Goal: Find specific page/section: Find specific page/section

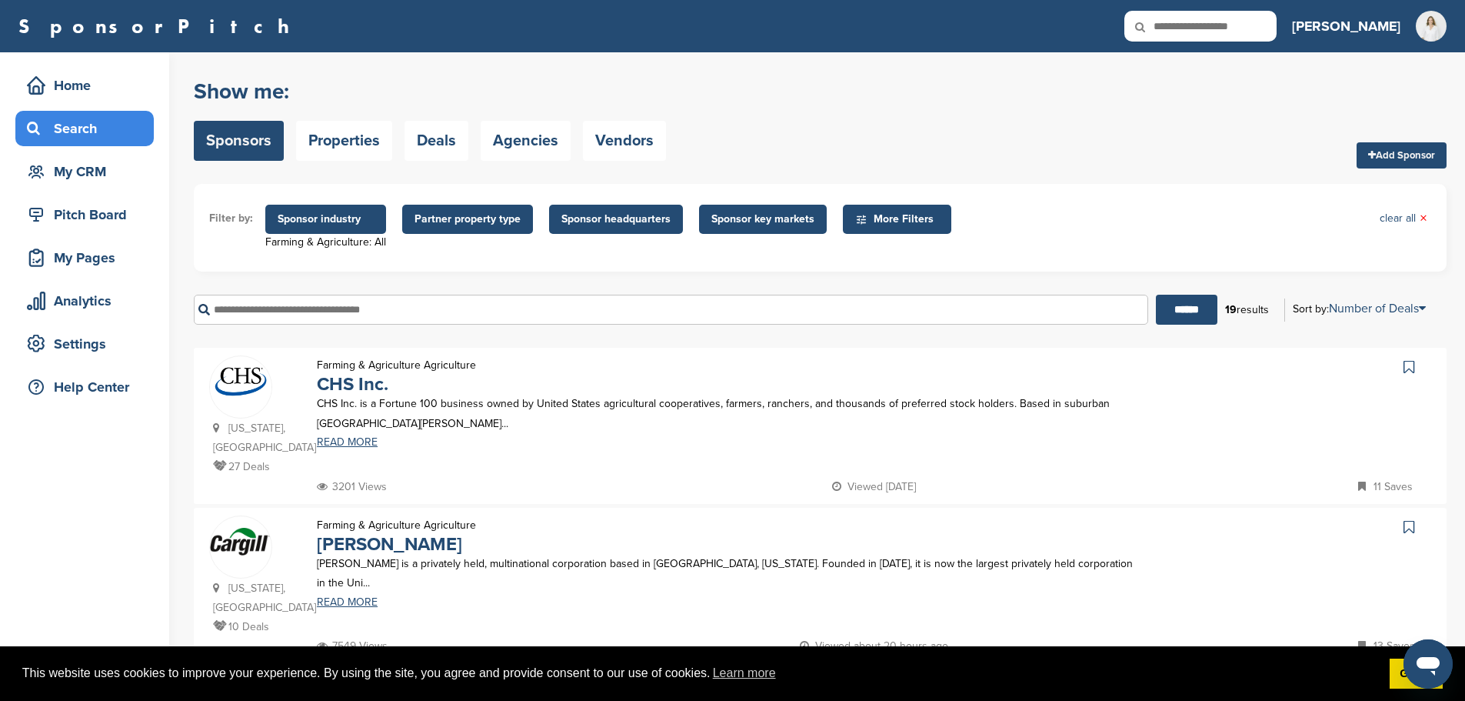
click at [248, 145] on link "Sponsors" at bounding box center [239, 141] width 90 height 40
click at [332, 219] on span "Sponsor industry" at bounding box center [326, 219] width 96 height 17
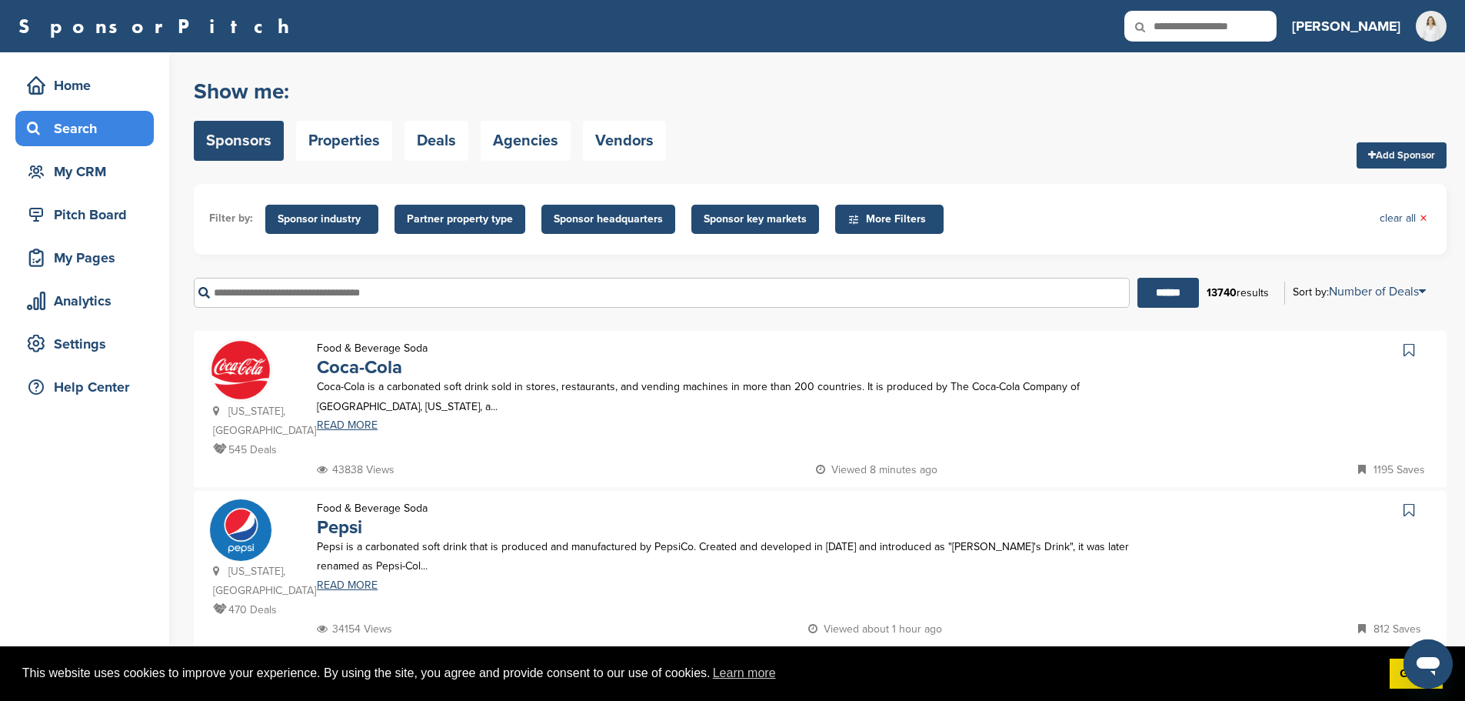
click at [330, 227] on span "Sponsor industry" at bounding box center [322, 219] width 88 height 17
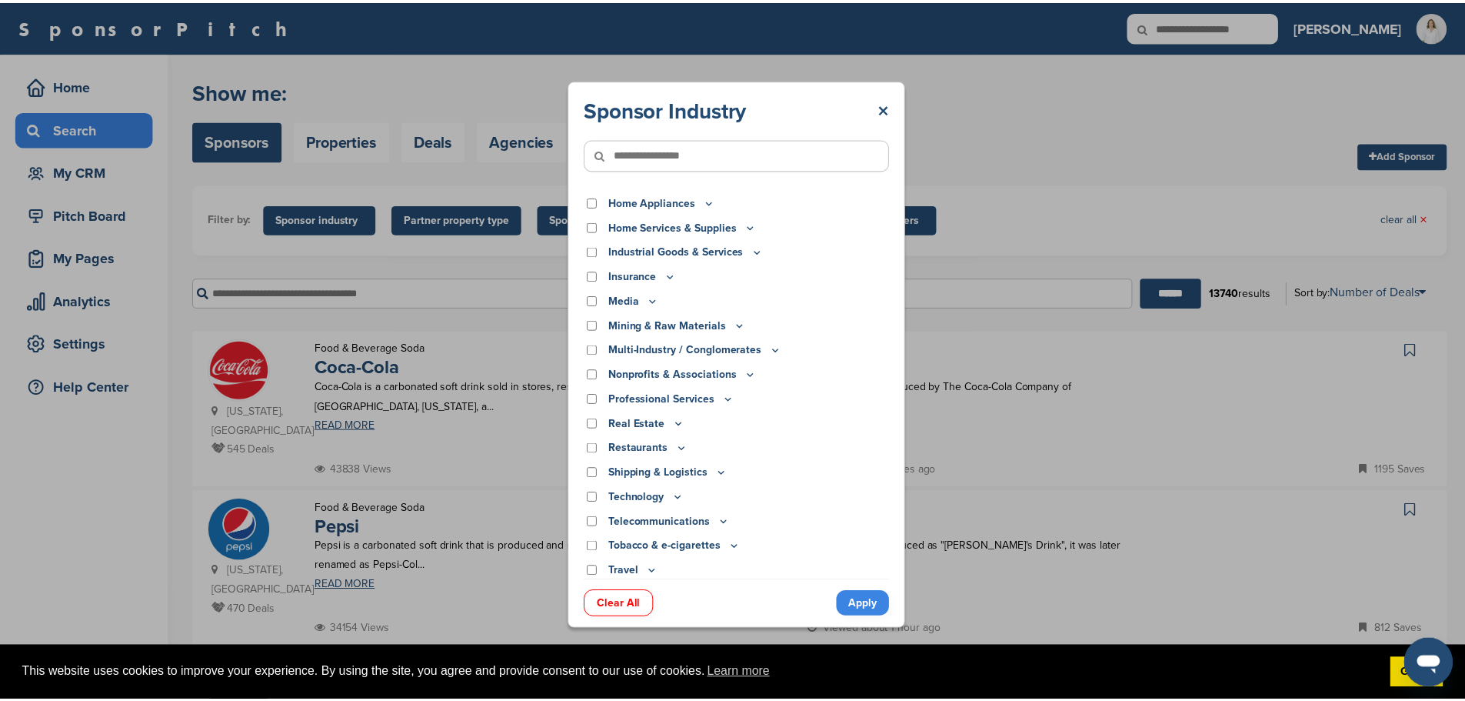
scroll to position [322, 0]
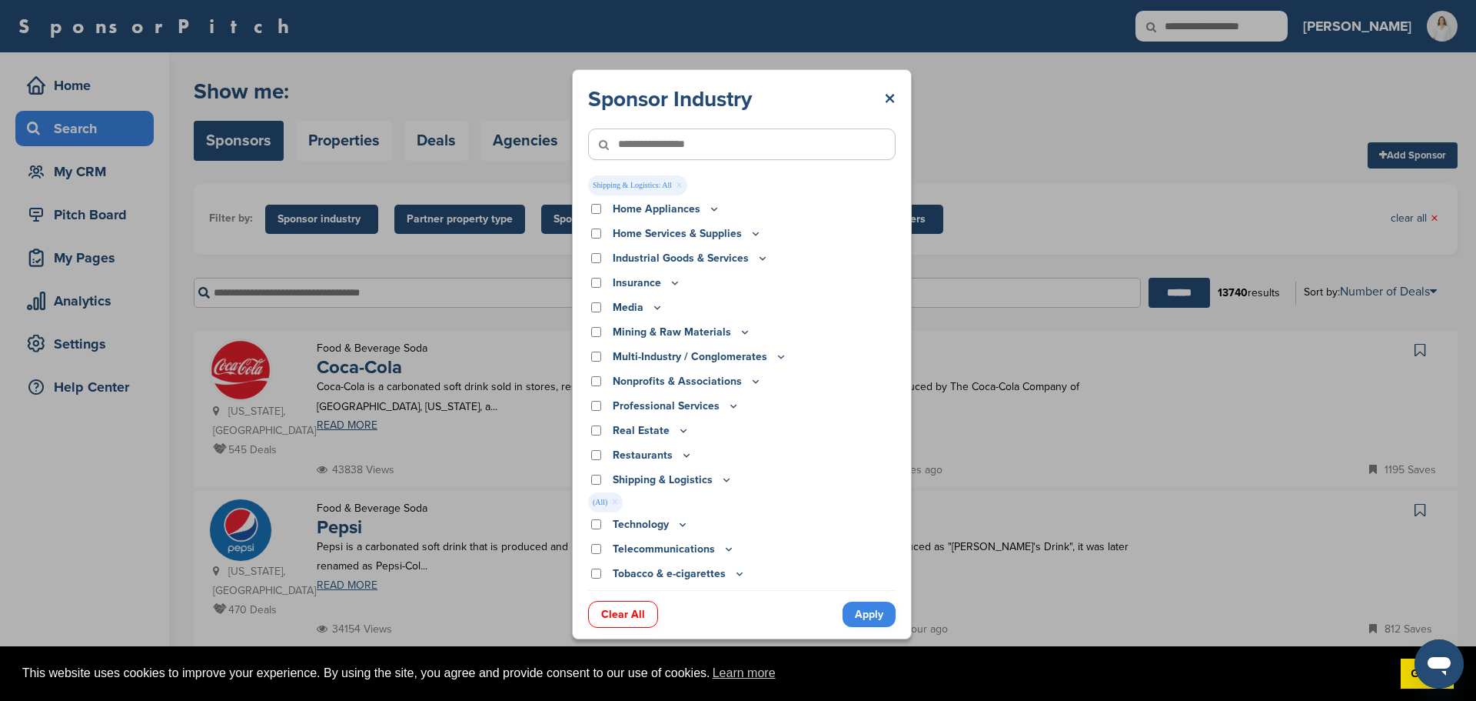
click at [870, 607] on link "Apply" at bounding box center [869, 613] width 53 height 25
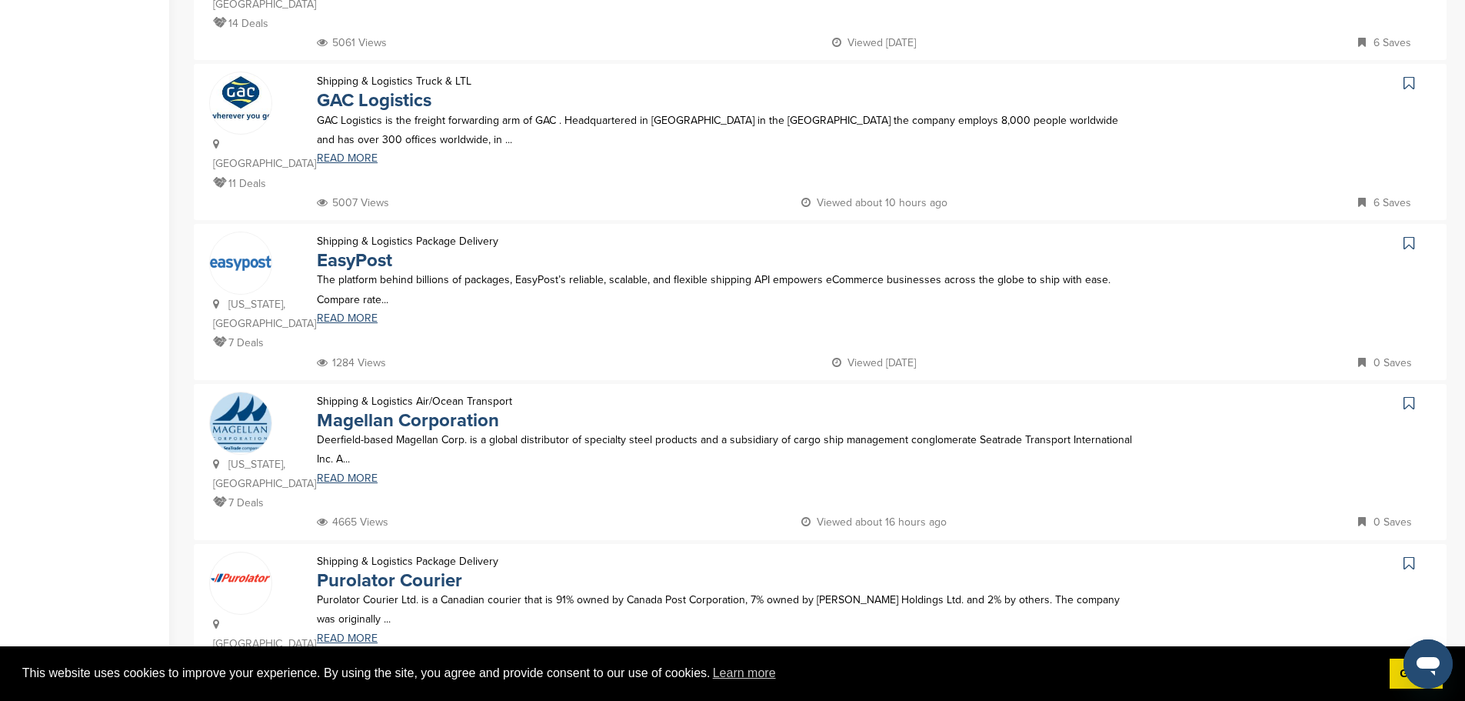
scroll to position [384, 0]
